Goal: Find specific page/section: Find specific page/section

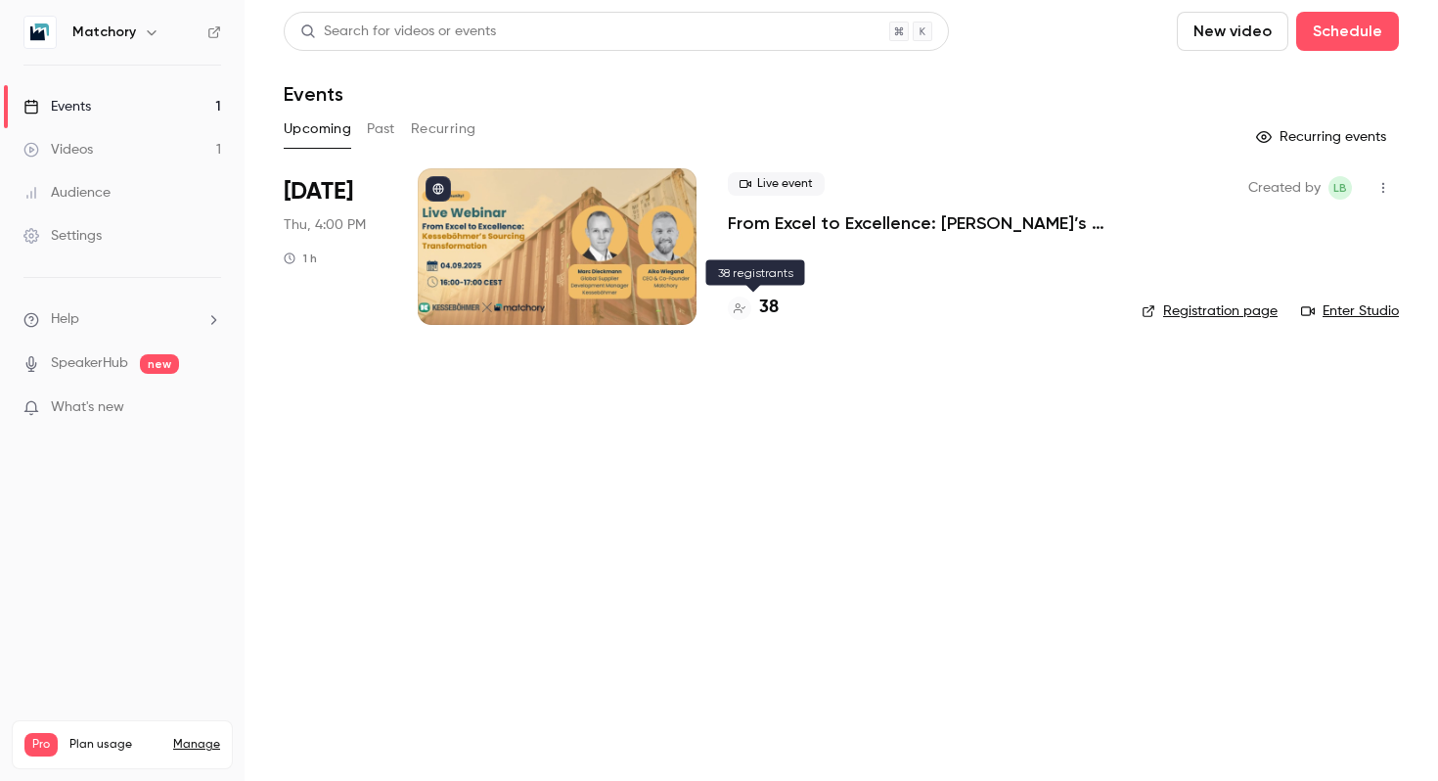
click at [768, 310] on h4 "38" at bounding box center [769, 307] width 20 height 26
